Goal: Communication & Community: Answer question/provide support

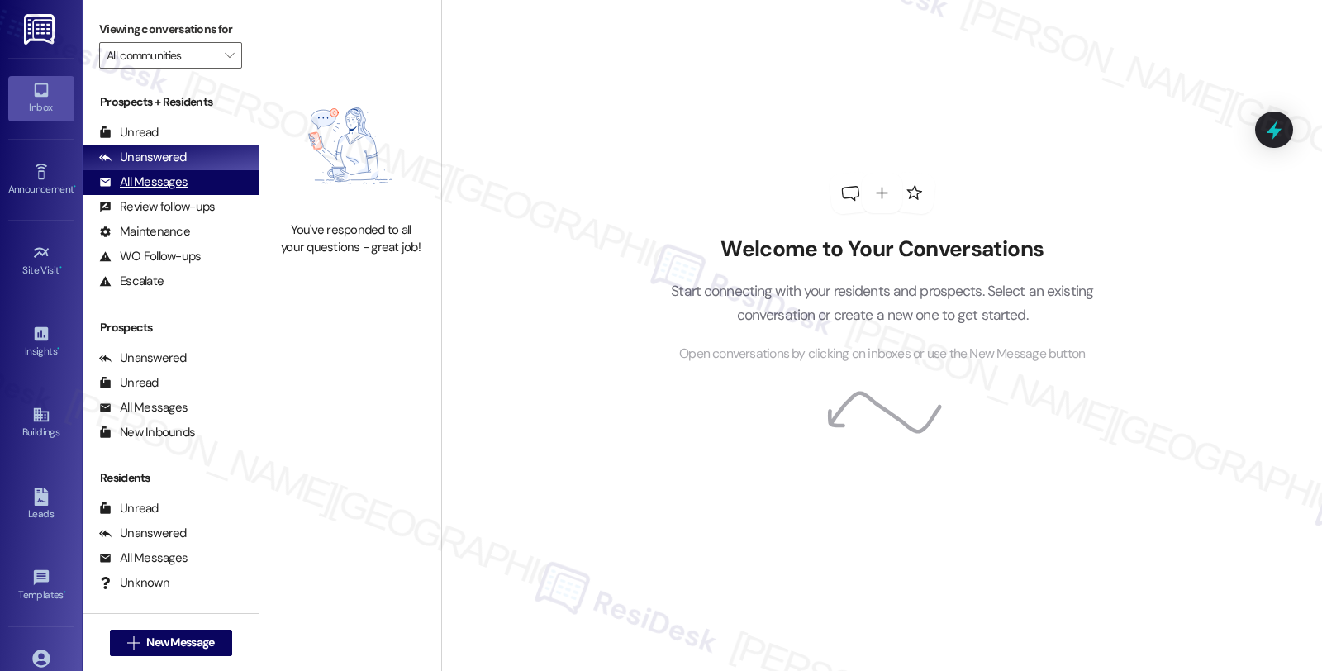
click at [170, 188] on div "All Messages (undefined)" at bounding box center [171, 182] width 176 height 25
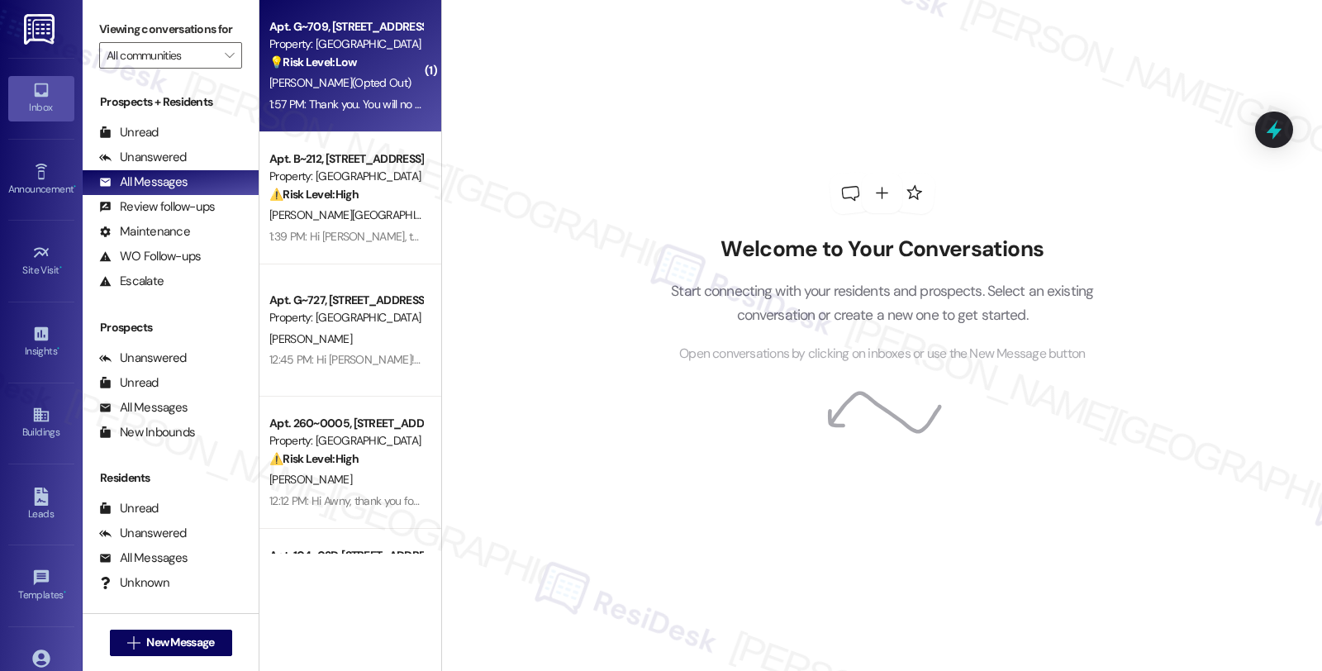
click at [339, 55] on strong "💡 Risk Level: Low" at bounding box center [313, 62] width 88 height 15
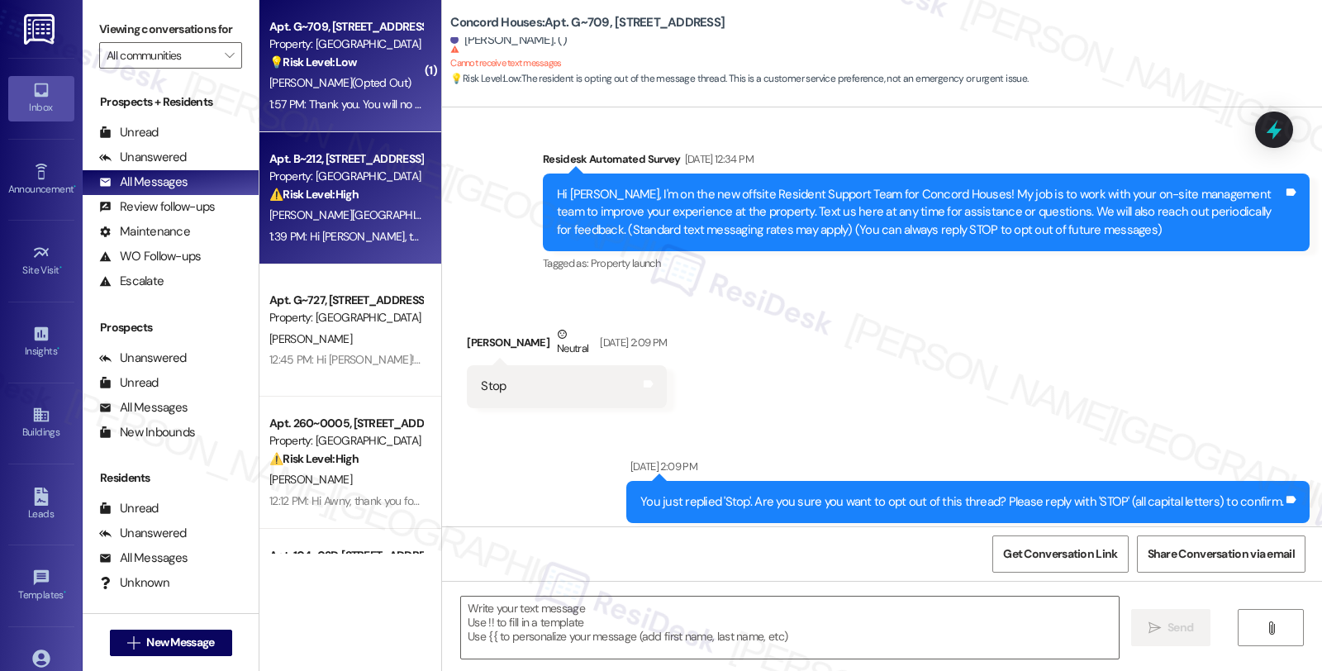
type textarea "Fetching suggested responses. Please feel free to read through the conversation…"
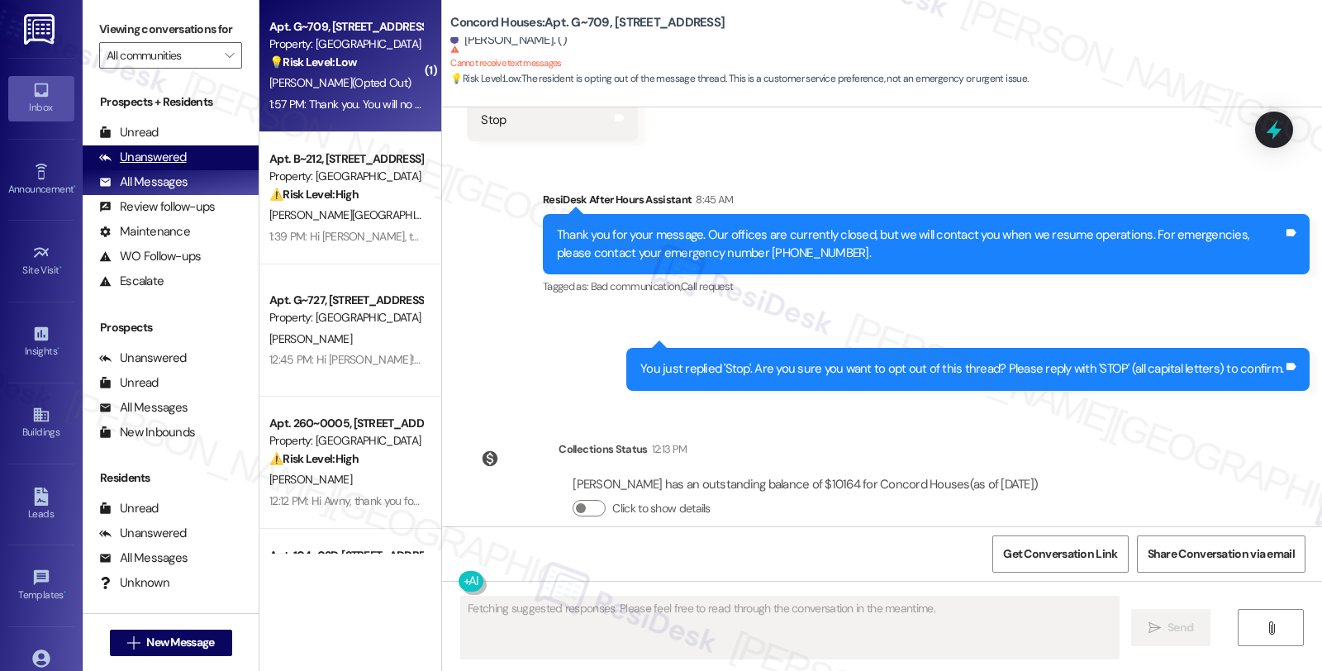
scroll to position [1074, 0]
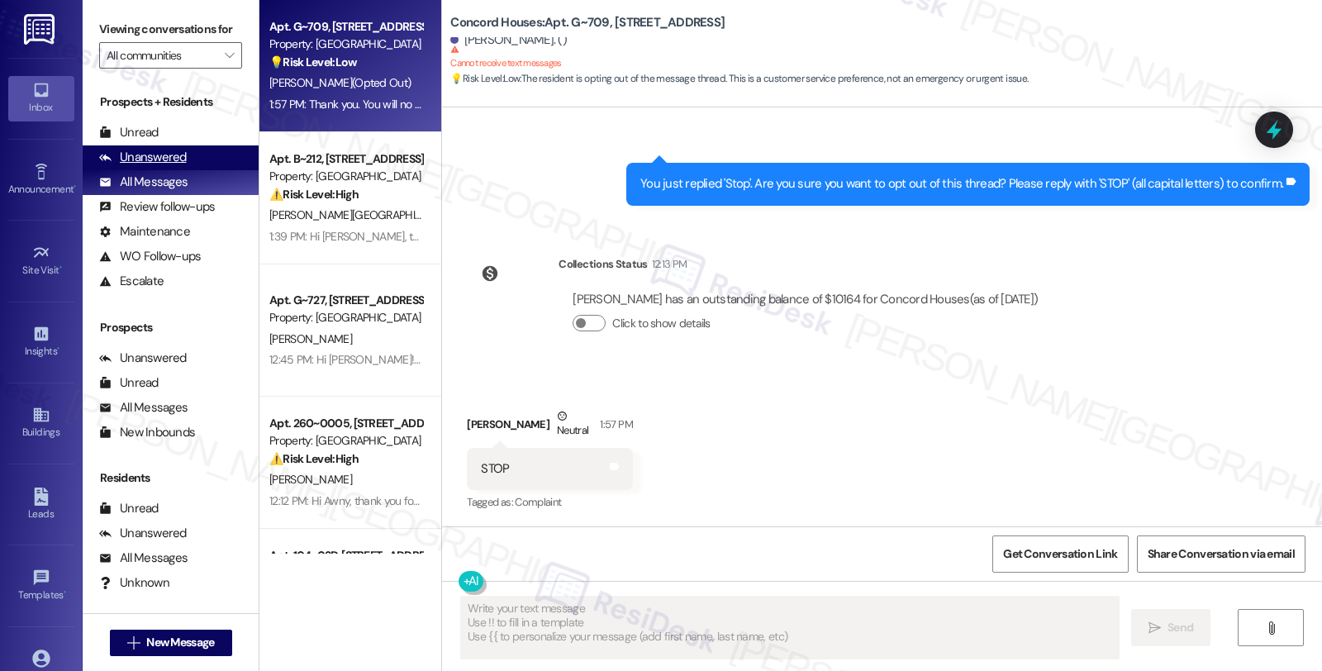
click at [168, 166] on div "Unanswered" at bounding box center [143, 157] width 88 height 17
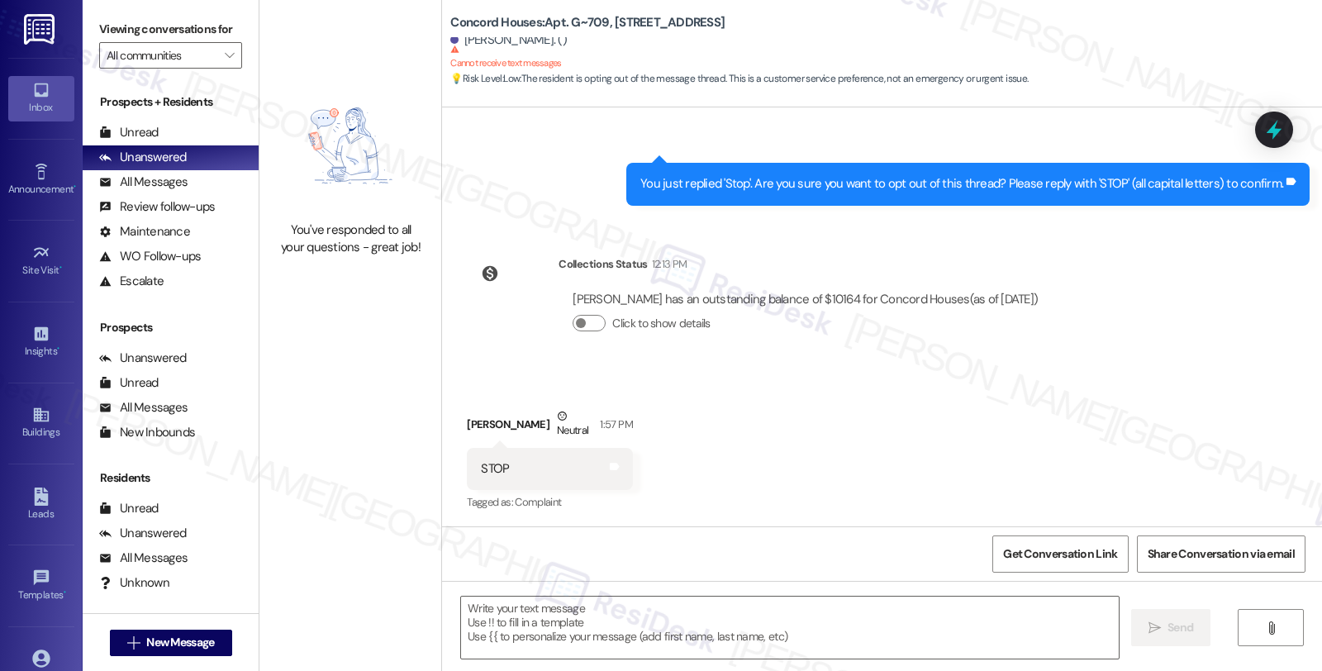
click at [1237, 363] on div "Lease started [DATE] 7:00 PM Survey, sent via SMS Residesk Automated Survey [DA…" at bounding box center [882, 316] width 880 height 419
click at [154, 191] on div "All Messages" at bounding box center [143, 181] width 88 height 17
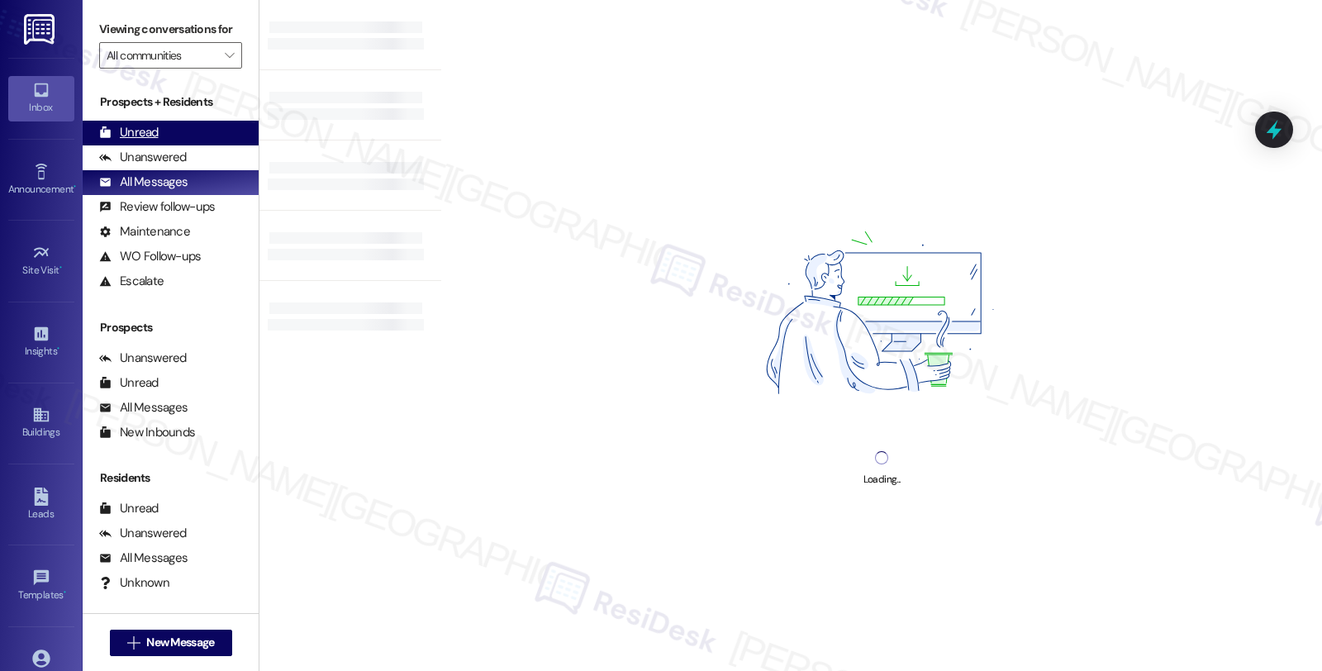
click at [149, 141] on div "Unread" at bounding box center [128, 132] width 59 height 17
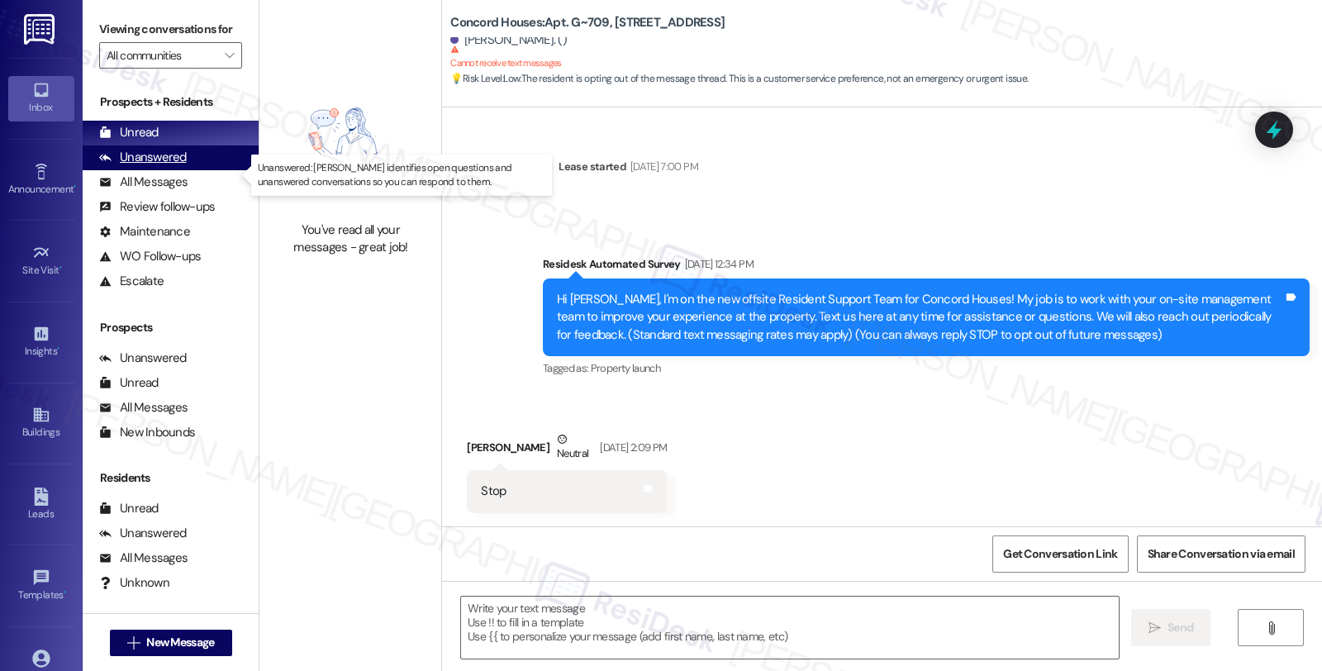
click at [159, 166] on div "Unanswered" at bounding box center [143, 157] width 88 height 17
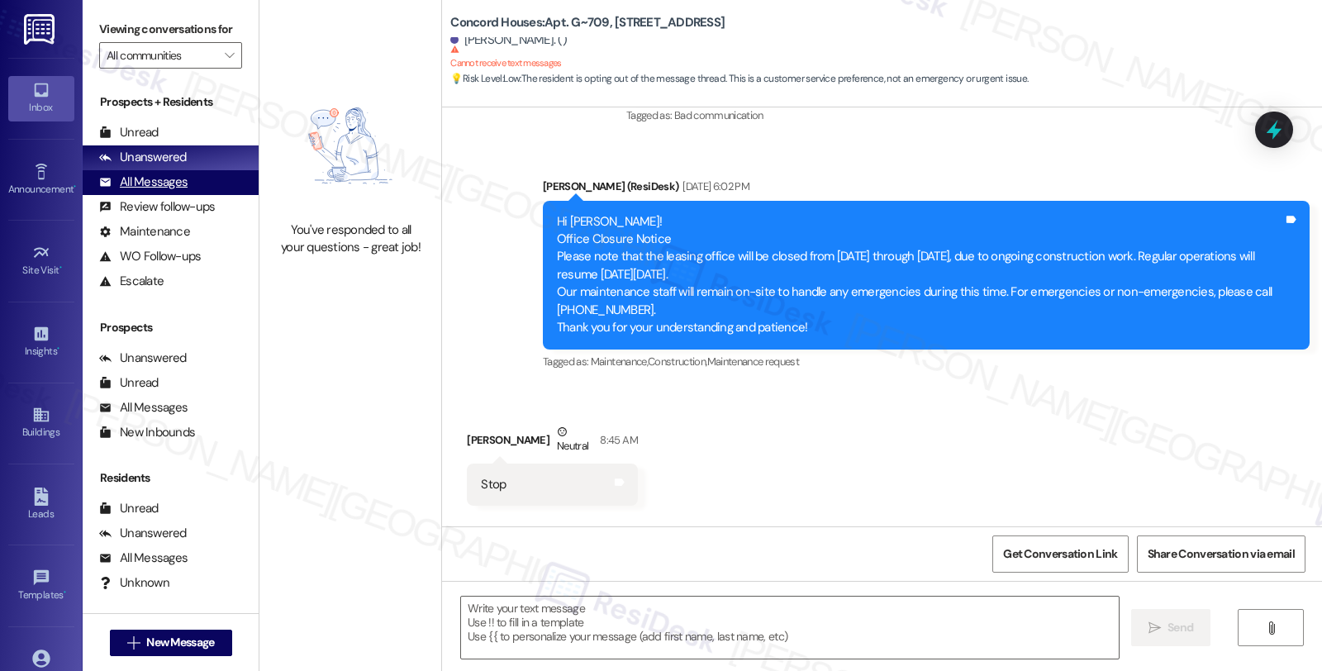
type textarea "Fetching suggested responses. Please feel free to read through the conversation…"
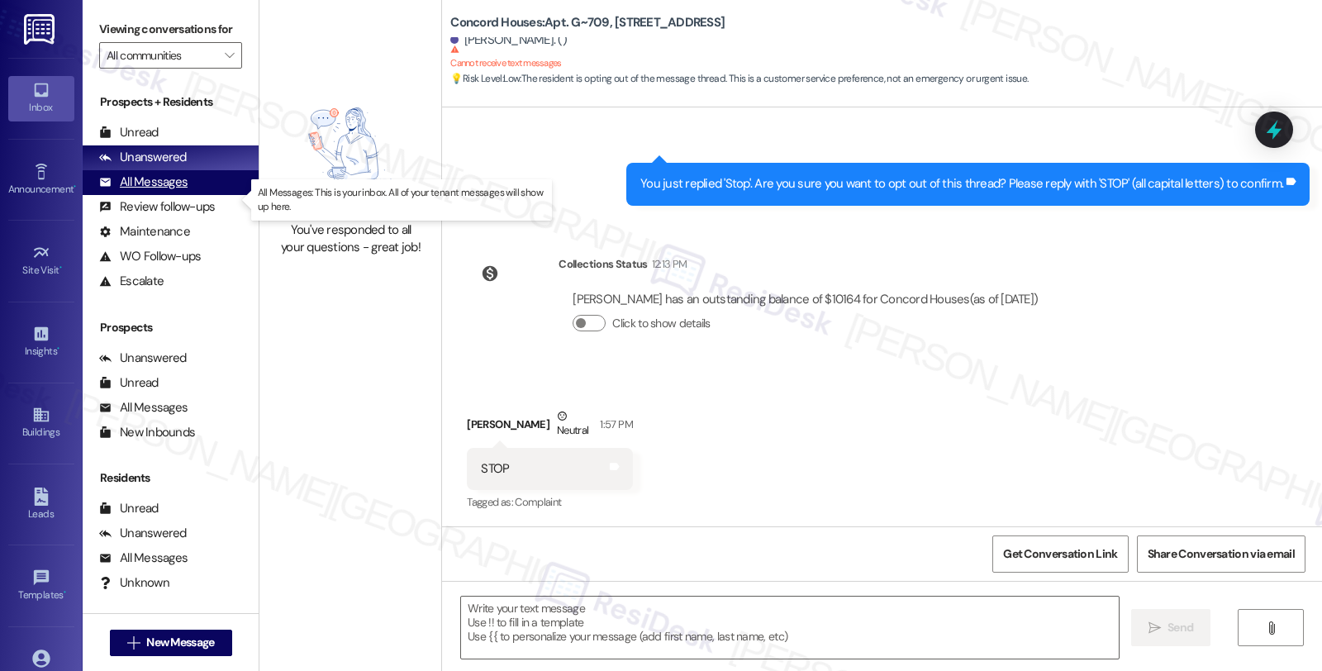
click at [176, 191] on div "All Messages" at bounding box center [143, 181] width 88 height 17
